Goal: Information Seeking & Learning: Learn about a topic

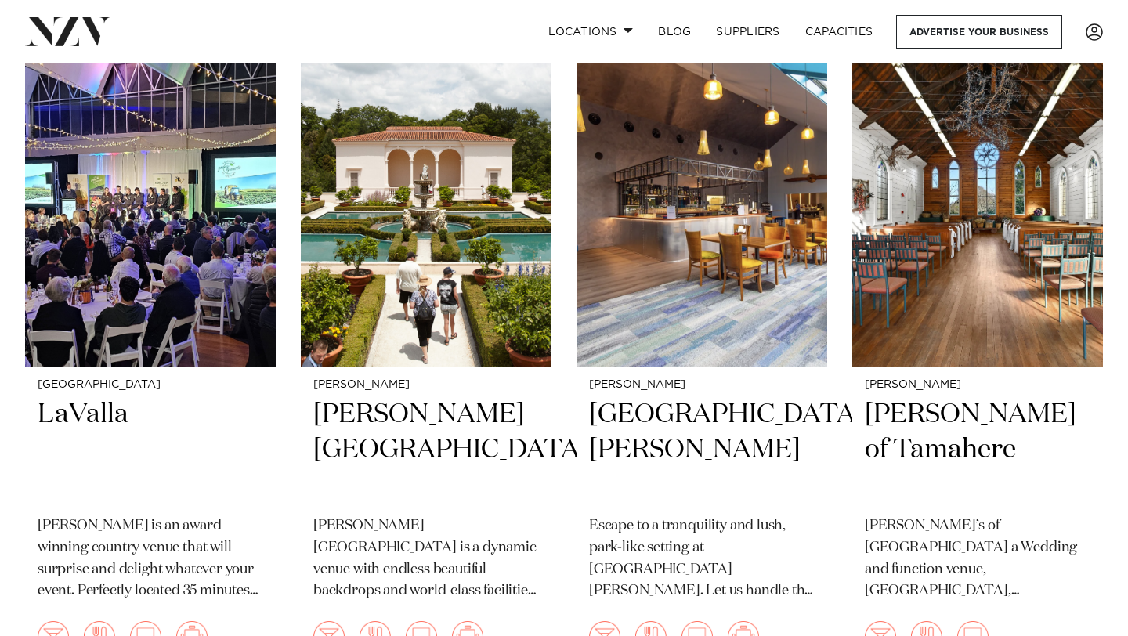
scroll to position [1320, 0]
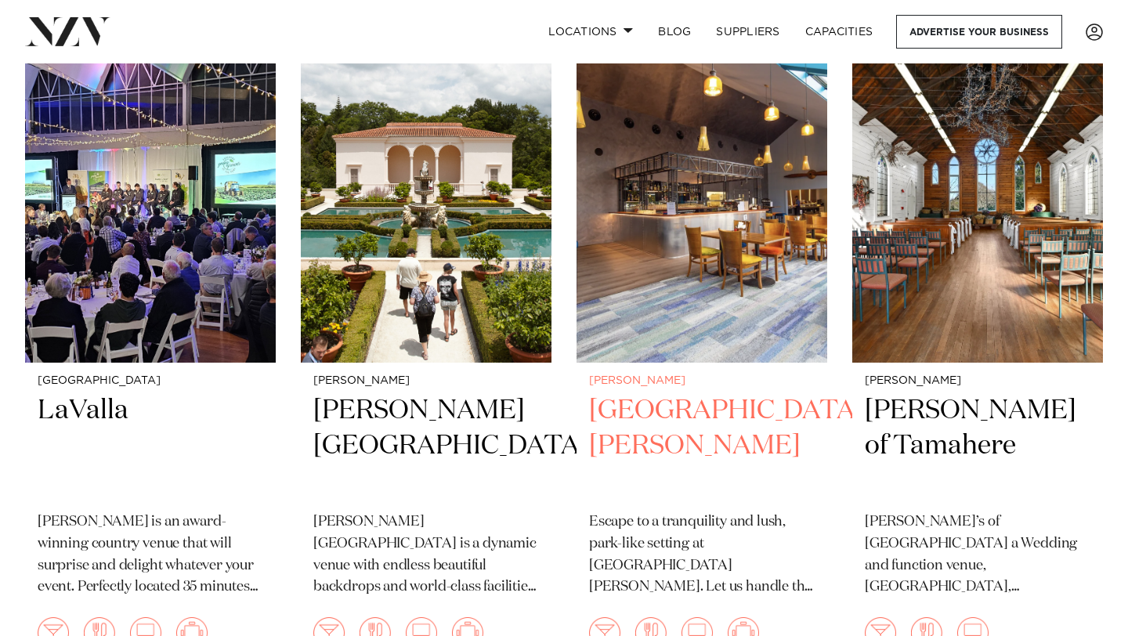
click at [642, 399] on h2 "[GEOGRAPHIC_DATA][PERSON_NAME]" at bounding box center [702, 446] width 226 height 106
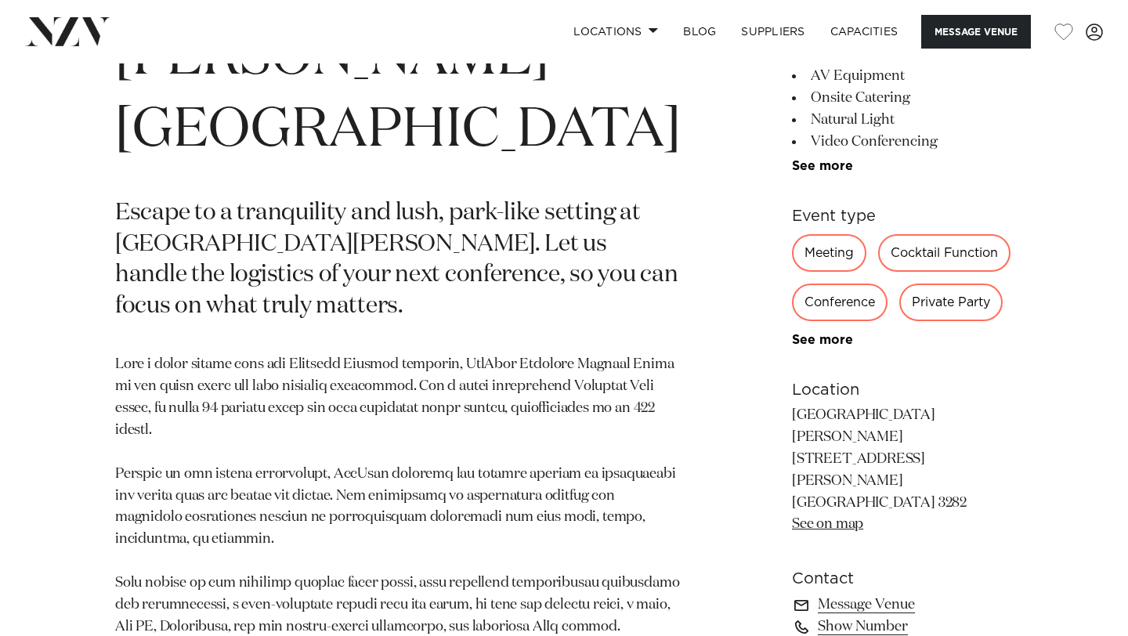
scroll to position [728, 0]
click at [941, 303] on div "Private Party" at bounding box center [951, 301] width 103 height 38
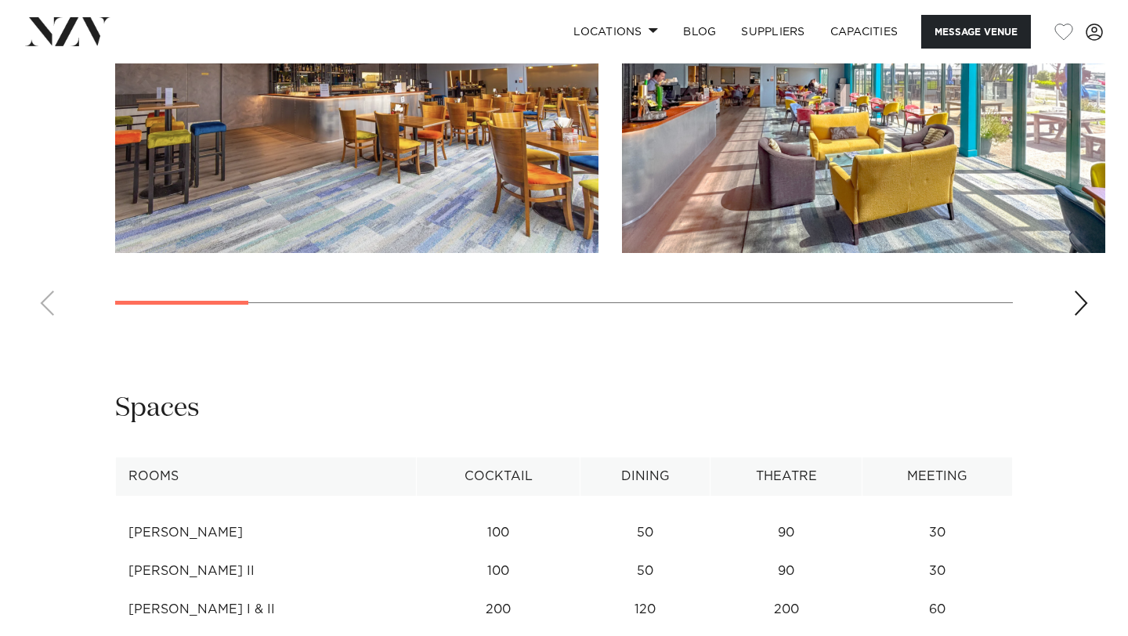
scroll to position [1755, 0]
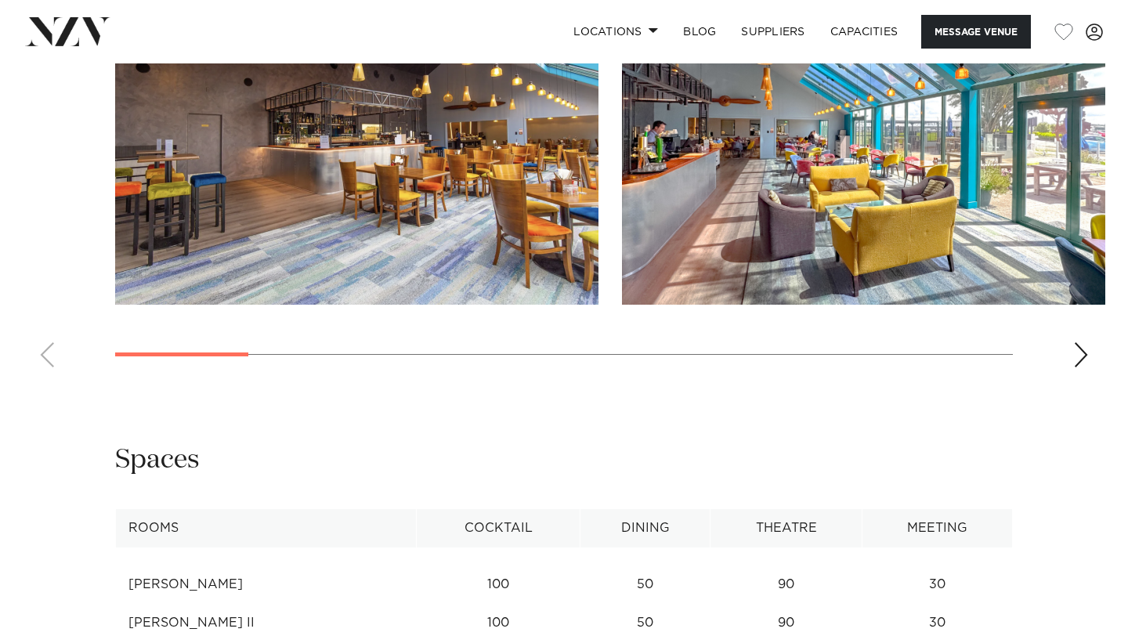
click at [1079, 326] on swiper-container at bounding box center [564, 165] width 1128 height 430
click at [1083, 342] on div "Next slide" at bounding box center [1082, 354] width 16 height 25
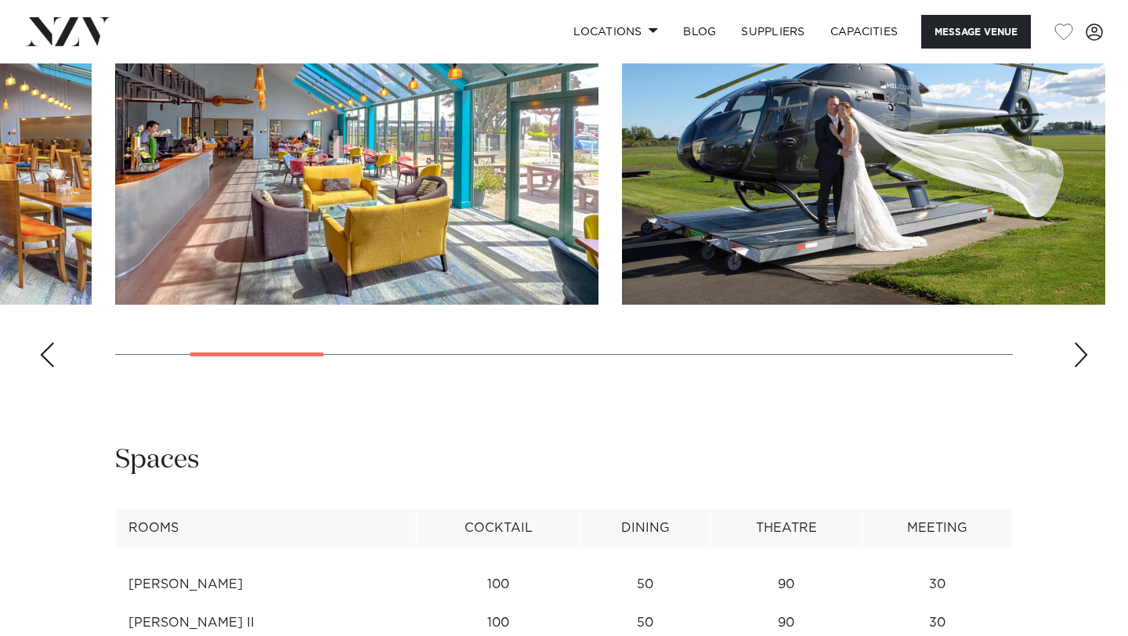
click at [1081, 342] on div "Next slide" at bounding box center [1082, 354] width 16 height 25
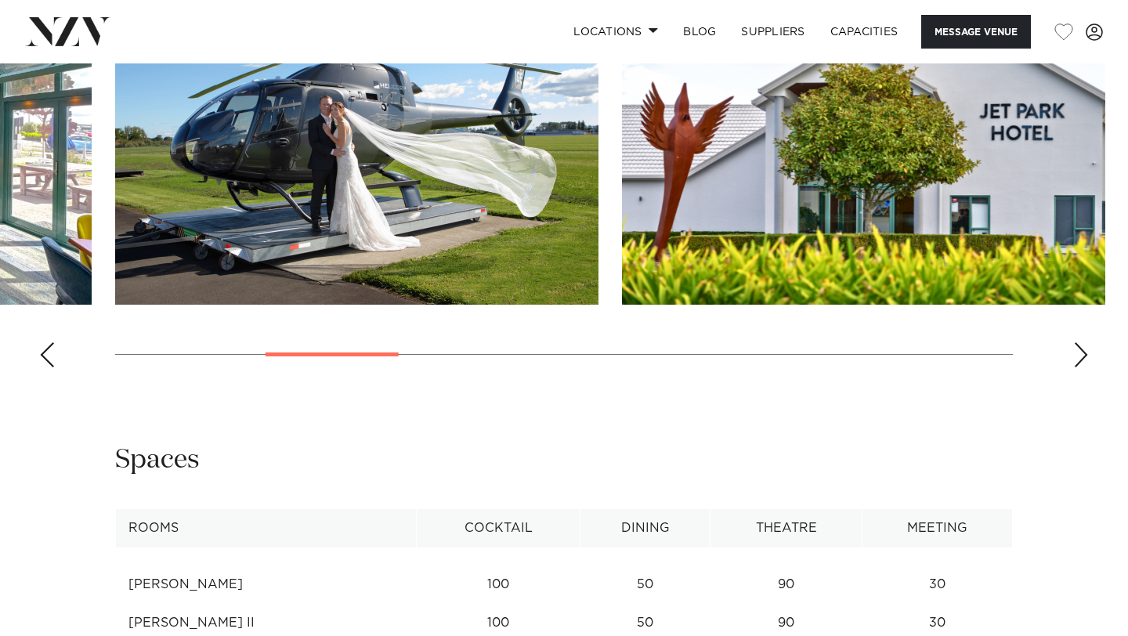
click at [1081, 342] on div "Next slide" at bounding box center [1082, 354] width 16 height 25
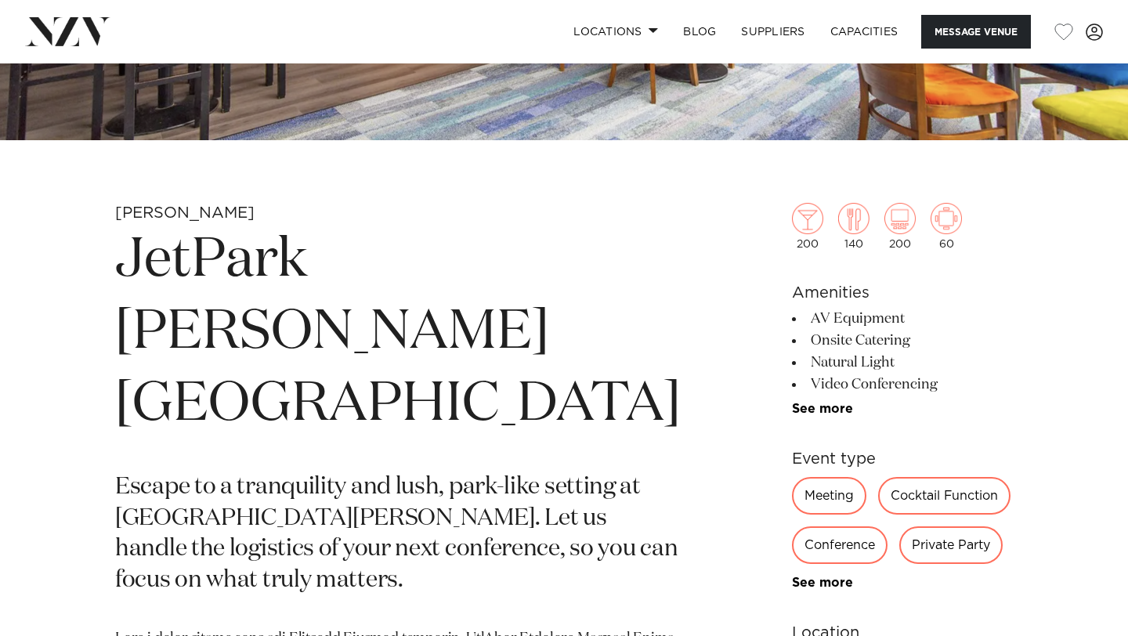
scroll to position [453, 0]
click at [803, 406] on link "See more" at bounding box center [853, 408] width 122 height 13
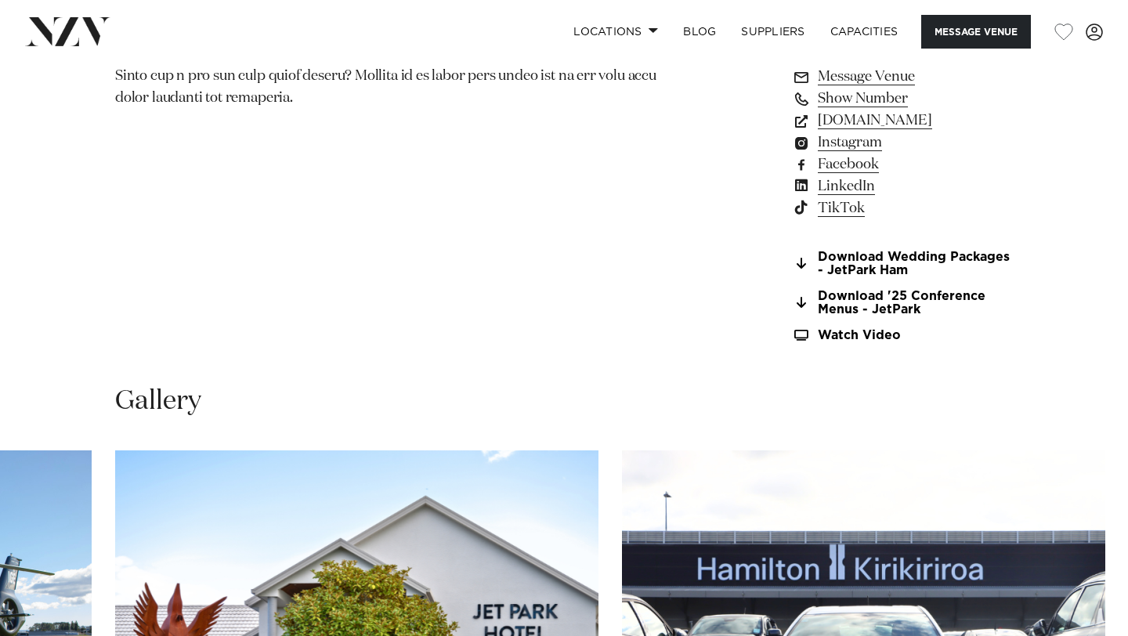
scroll to position [1431, 0]
click at [799, 328] on link "Watch Video" at bounding box center [902, 334] width 221 height 13
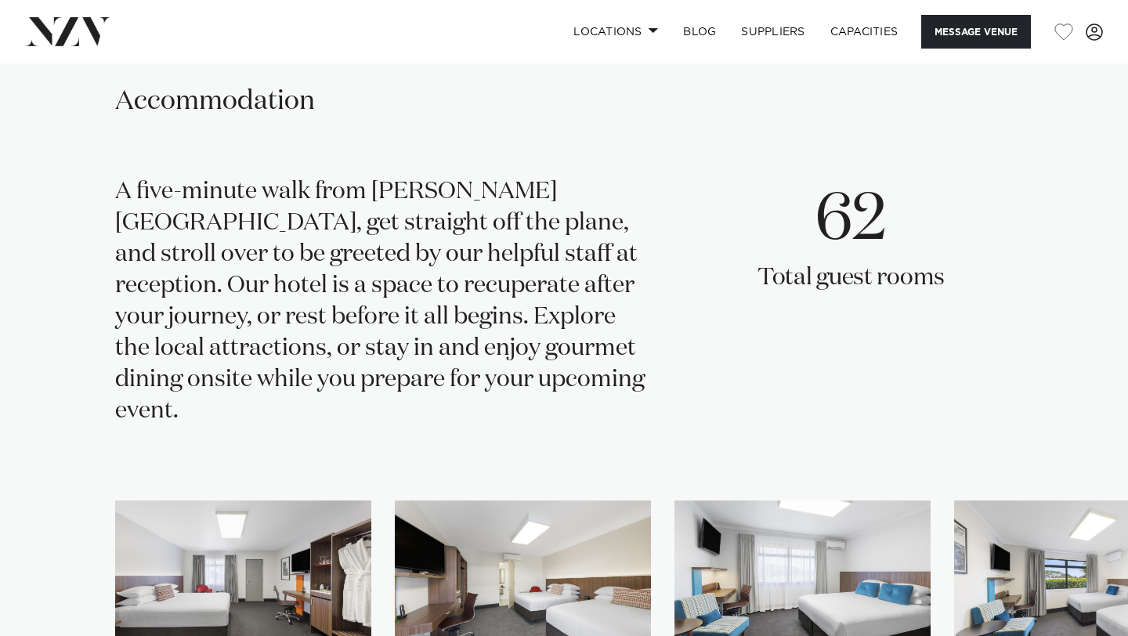
scroll to position [2758, 0]
